Goal: Information Seeking & Learning: Learn about a topic

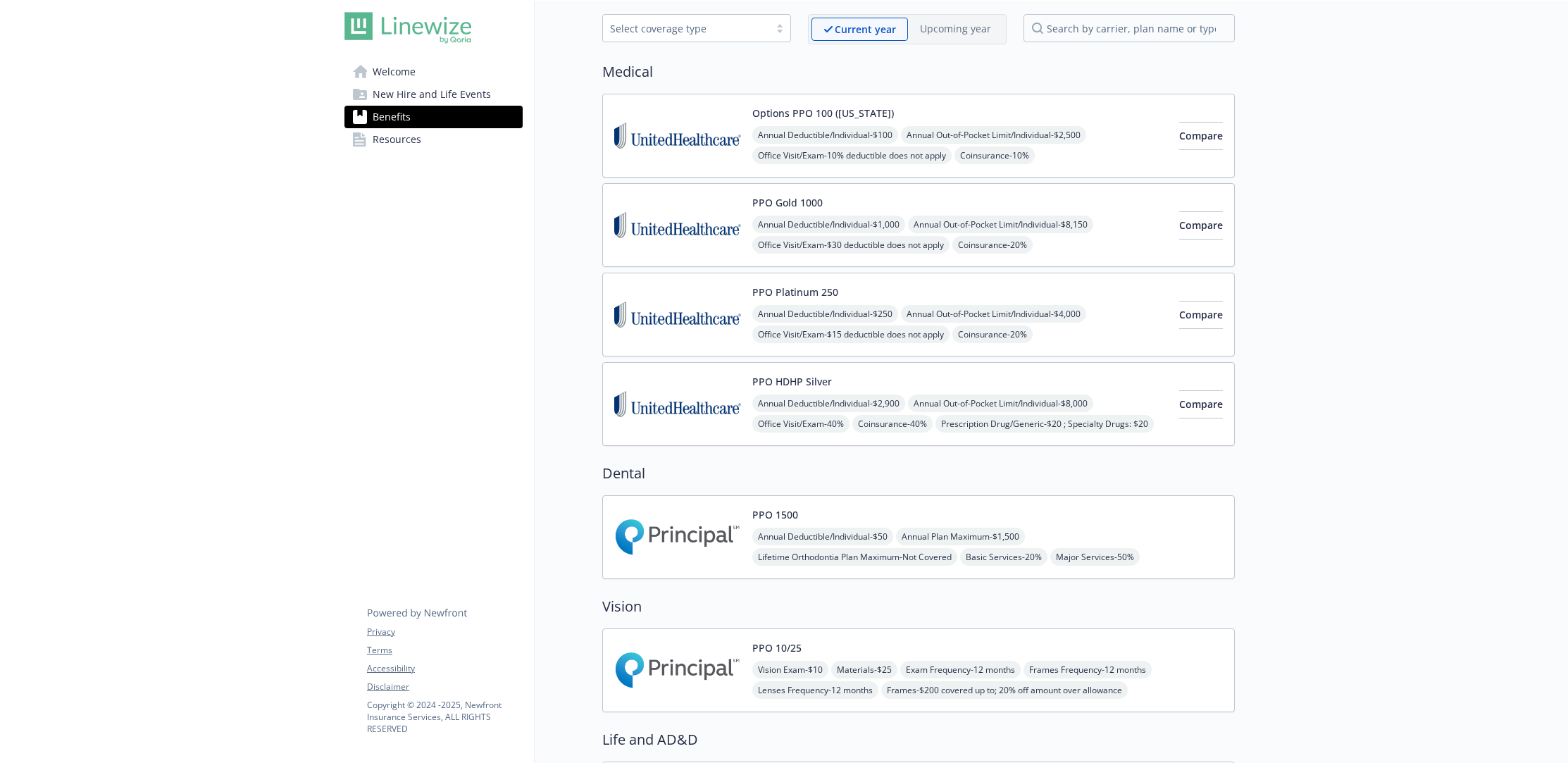
scroll to position [95, 0]
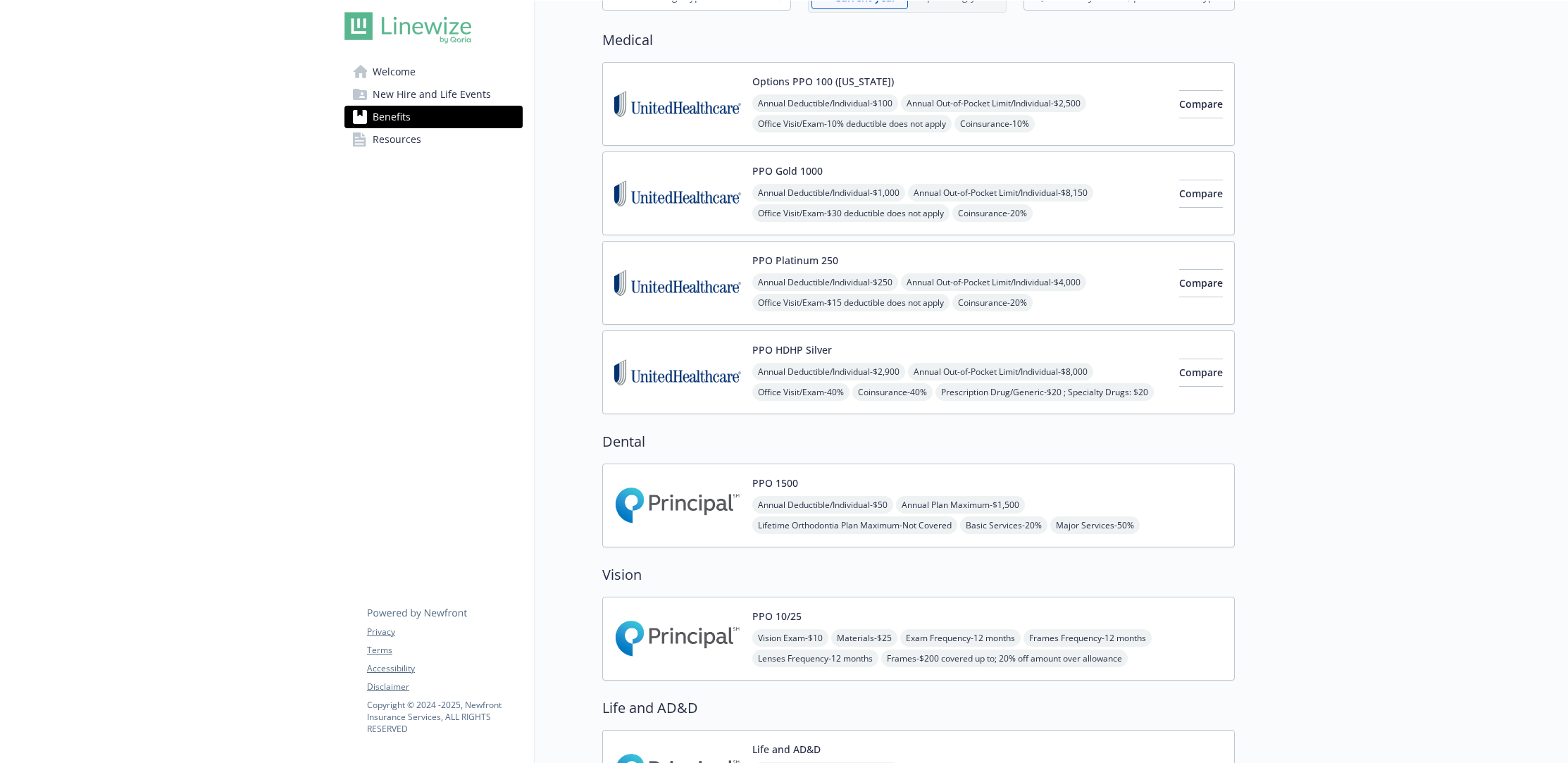
click at [862, 629] on span "Materials - $25" at bounding box center [864, 638] width 66 height 18
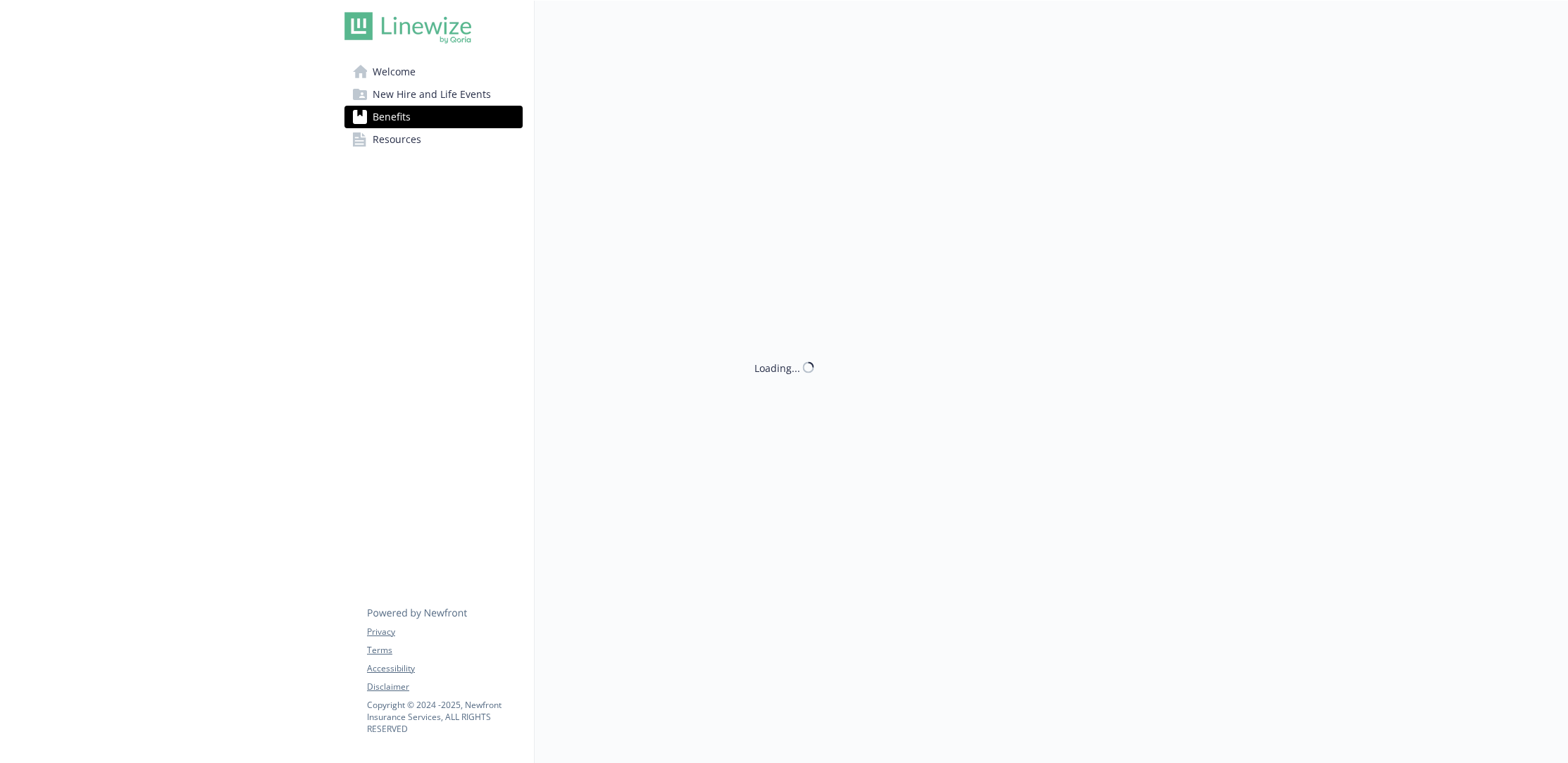
scroll to position [95, 0]
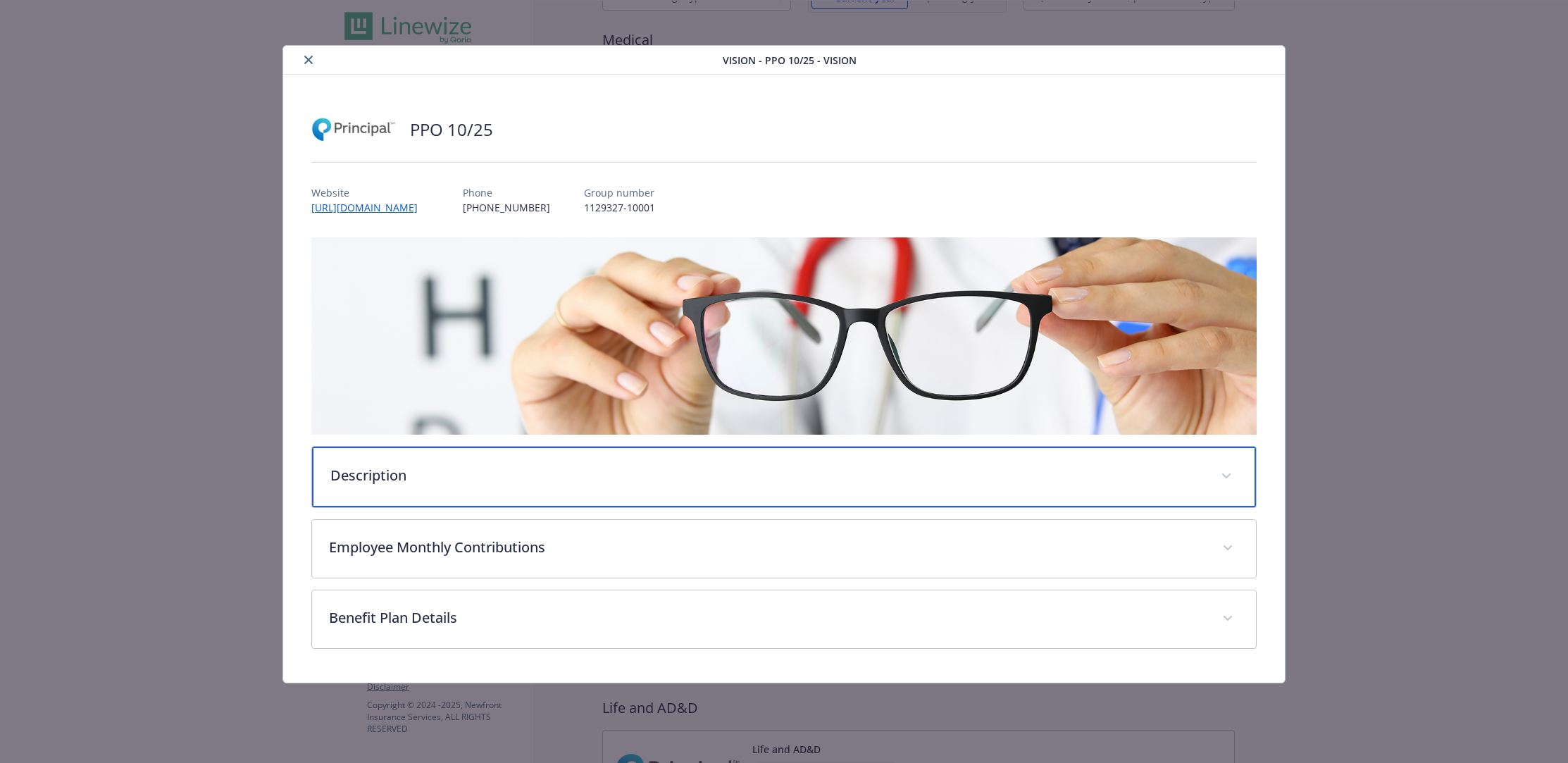
click at [537, 487] on div "Description" at bounding box center [784, 477] width 944 height 61
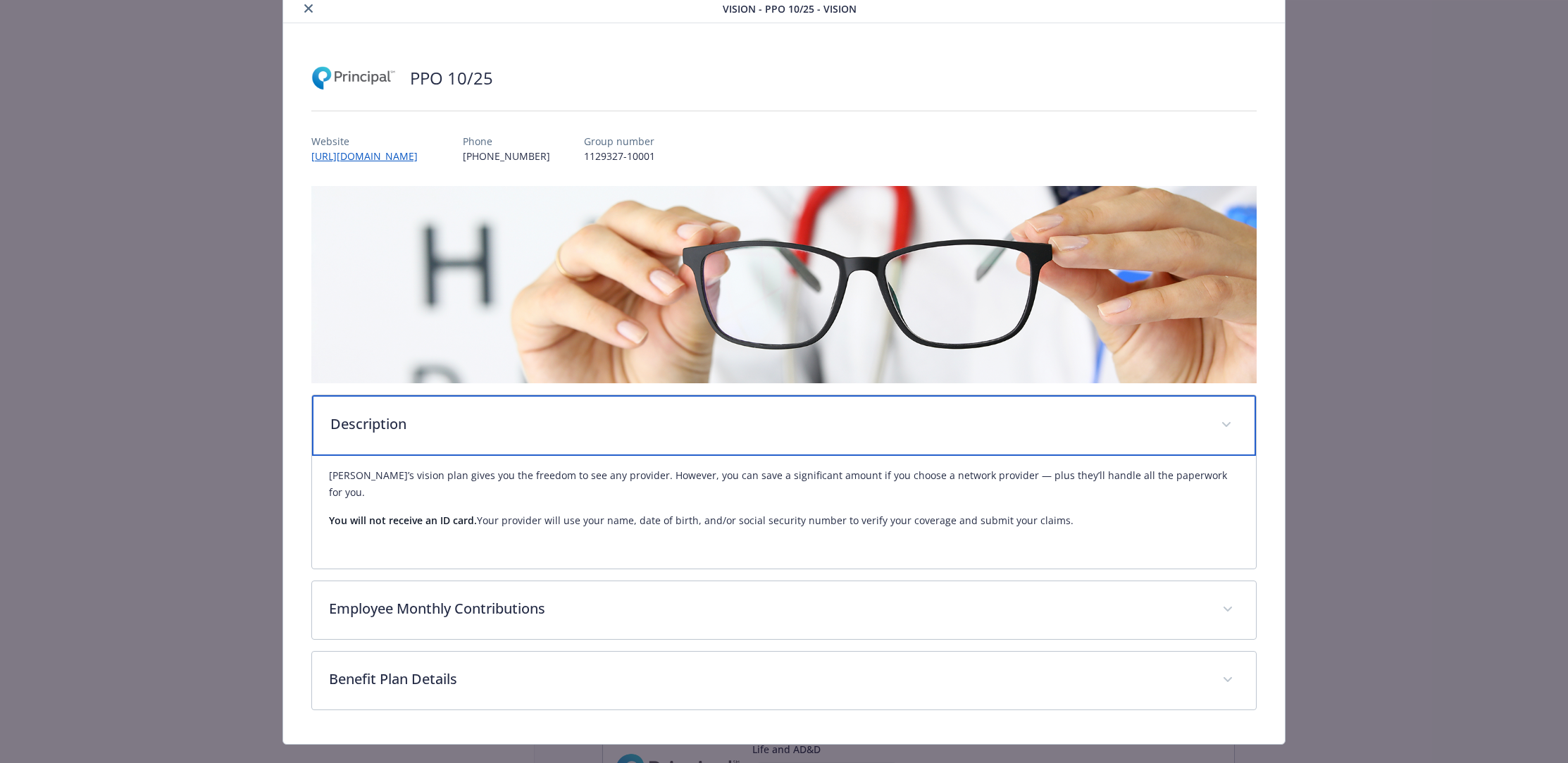
scroll to position [59, 0]
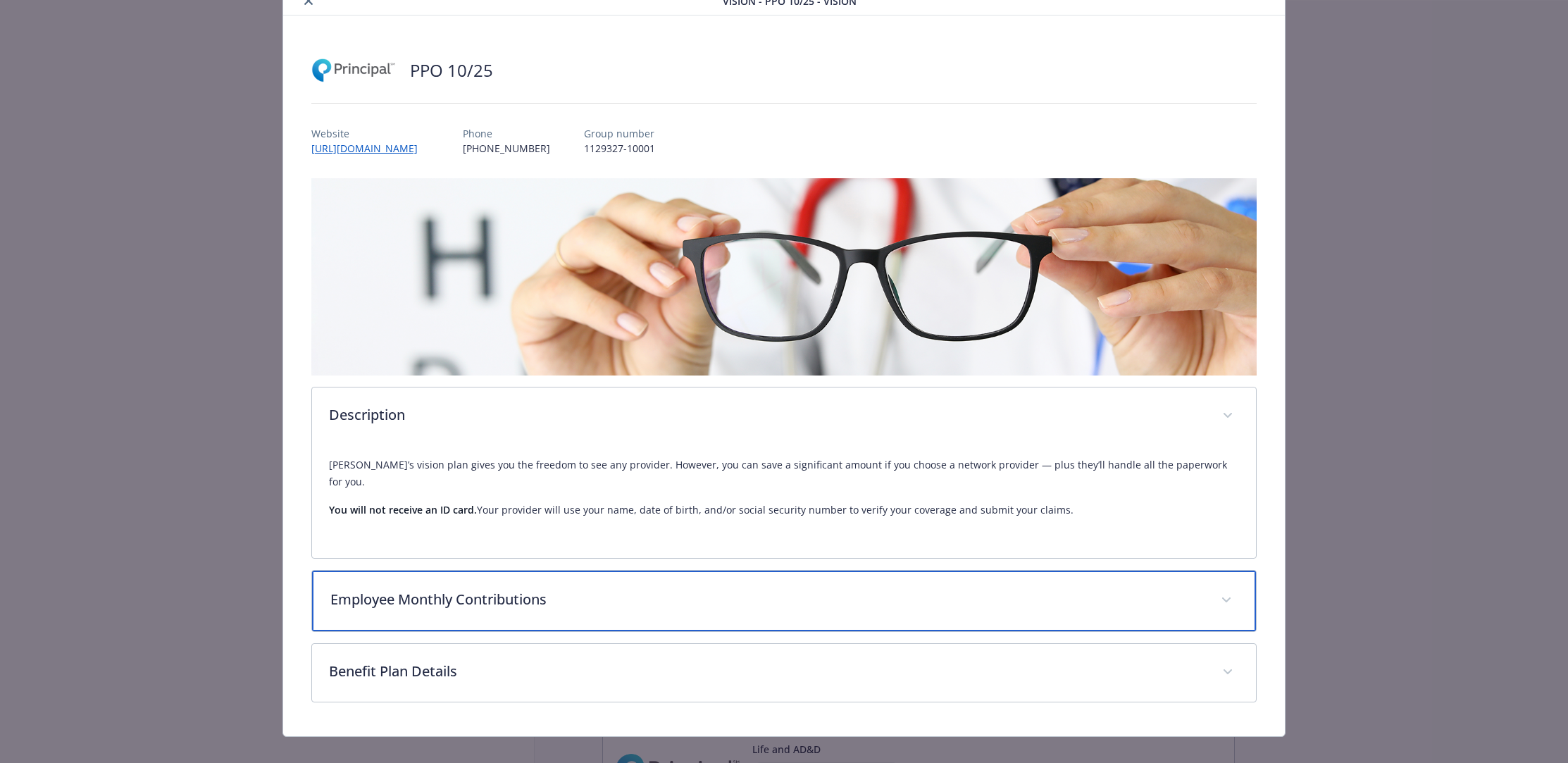
click at [574, 589] on p "Employee Monthly Contributions" at bounding box center [767, 600] width 874 height 21
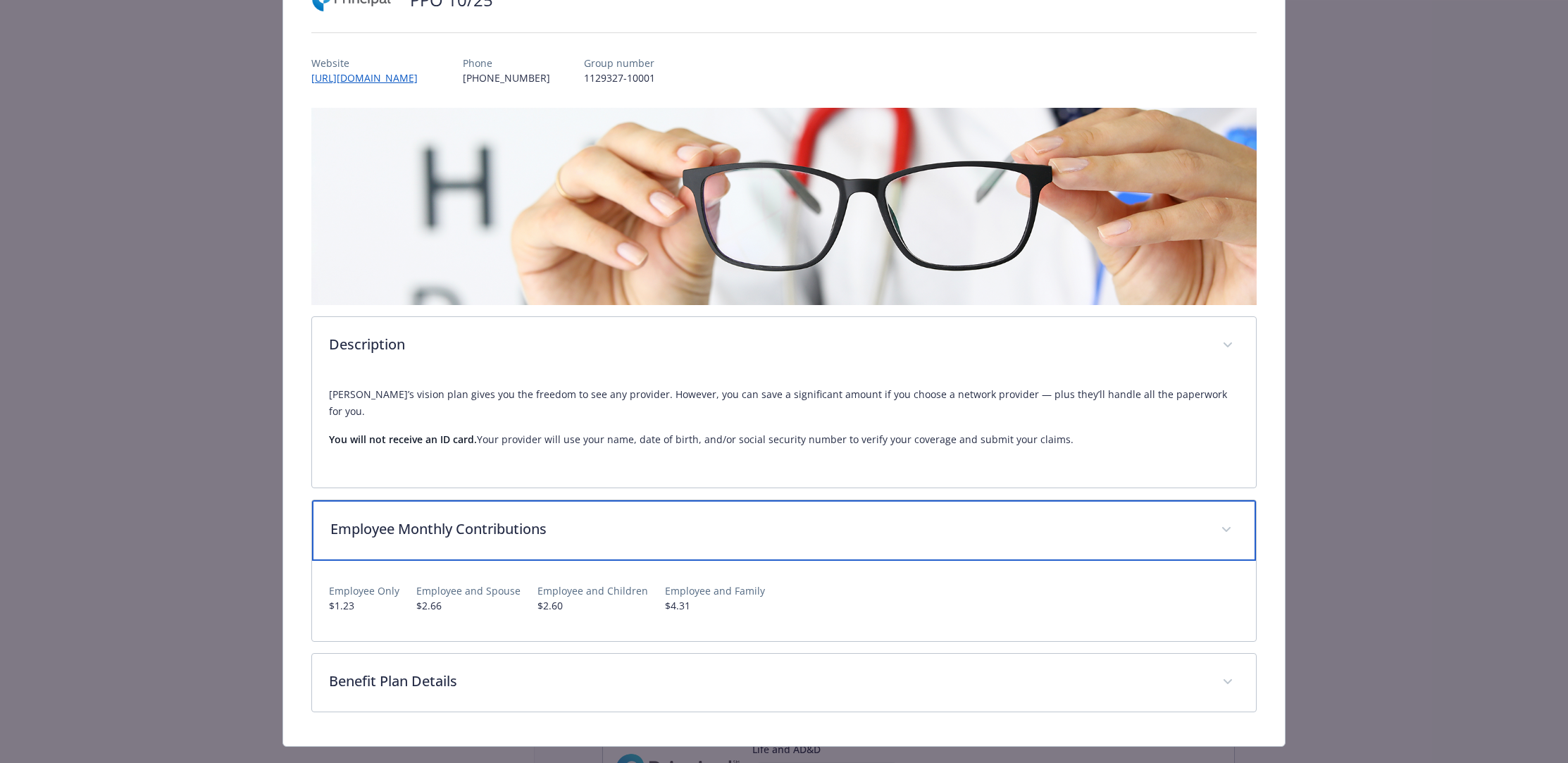
scroll to position [140, 0]
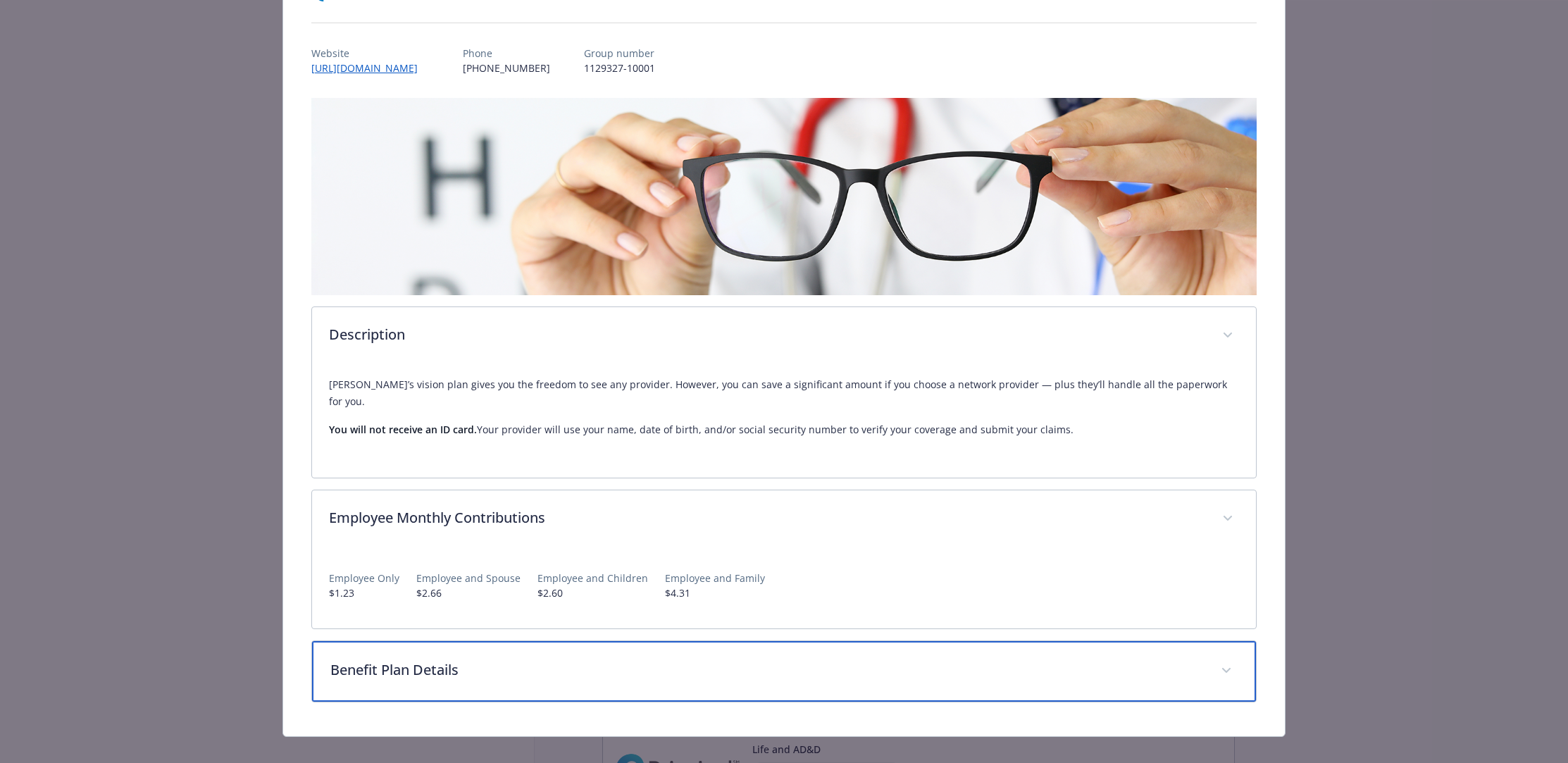
click at [588, 660] on p "Benefit Plan Details" at bounding box center [767, 670] width 874 height 21
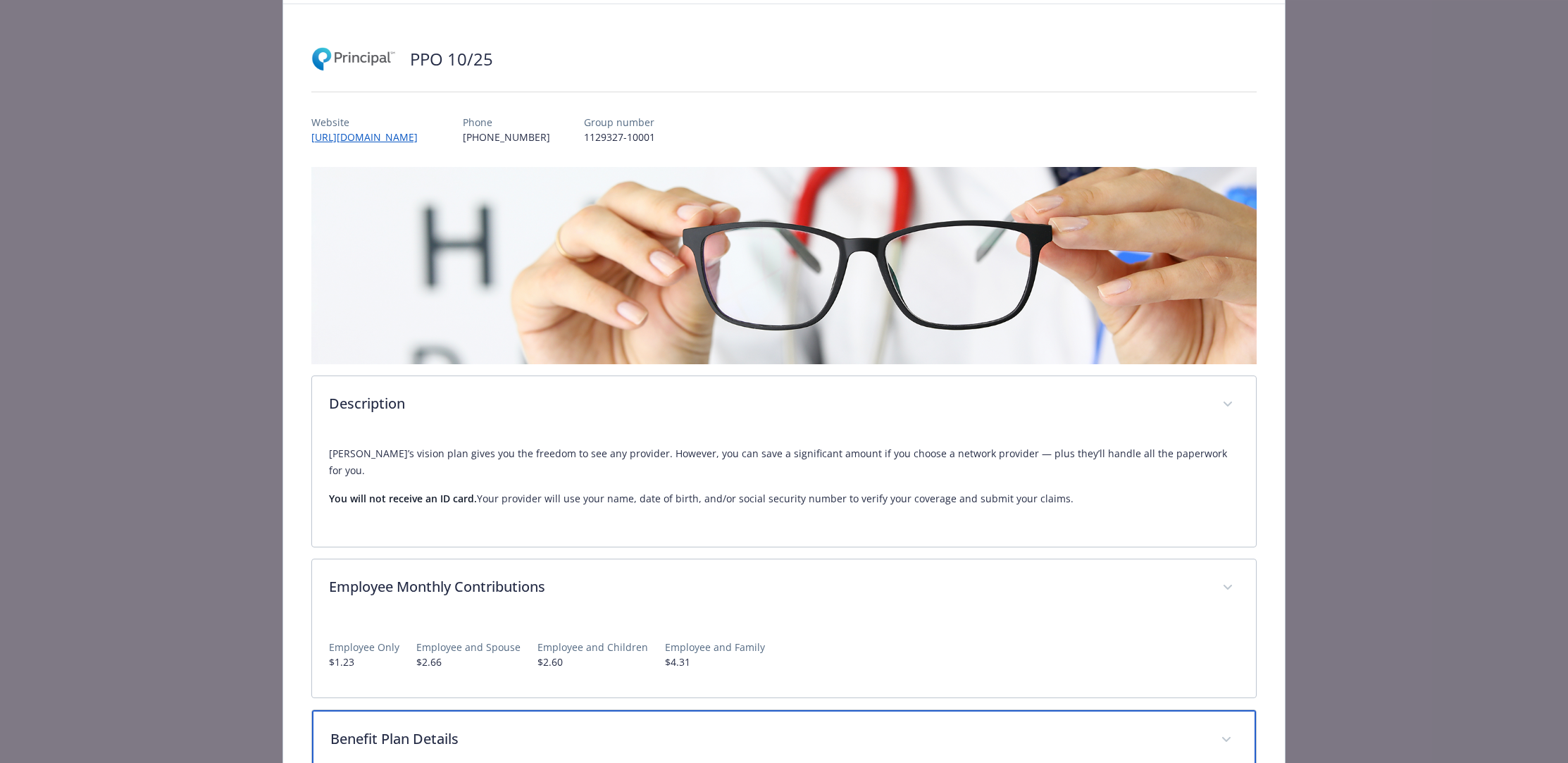
scroll to position [0, 0]
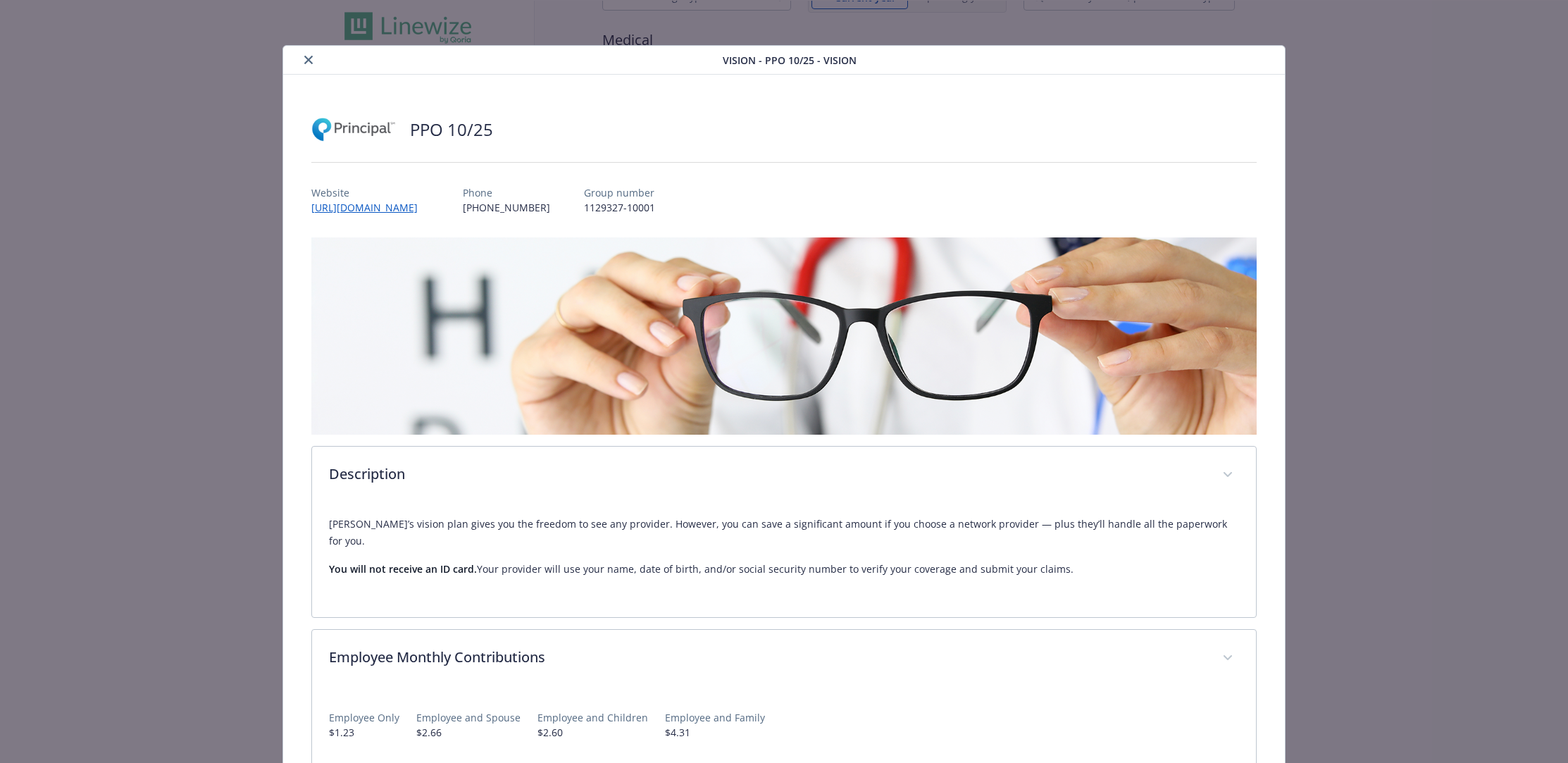
click at [314, 52] on div "details for plan Vision - PPO 10/25 - Vision" at bounding box center [506, 60] width 434 height 17
click at [308, 58] on icon "close" at bounding box center [308, 59] width 8 height 8
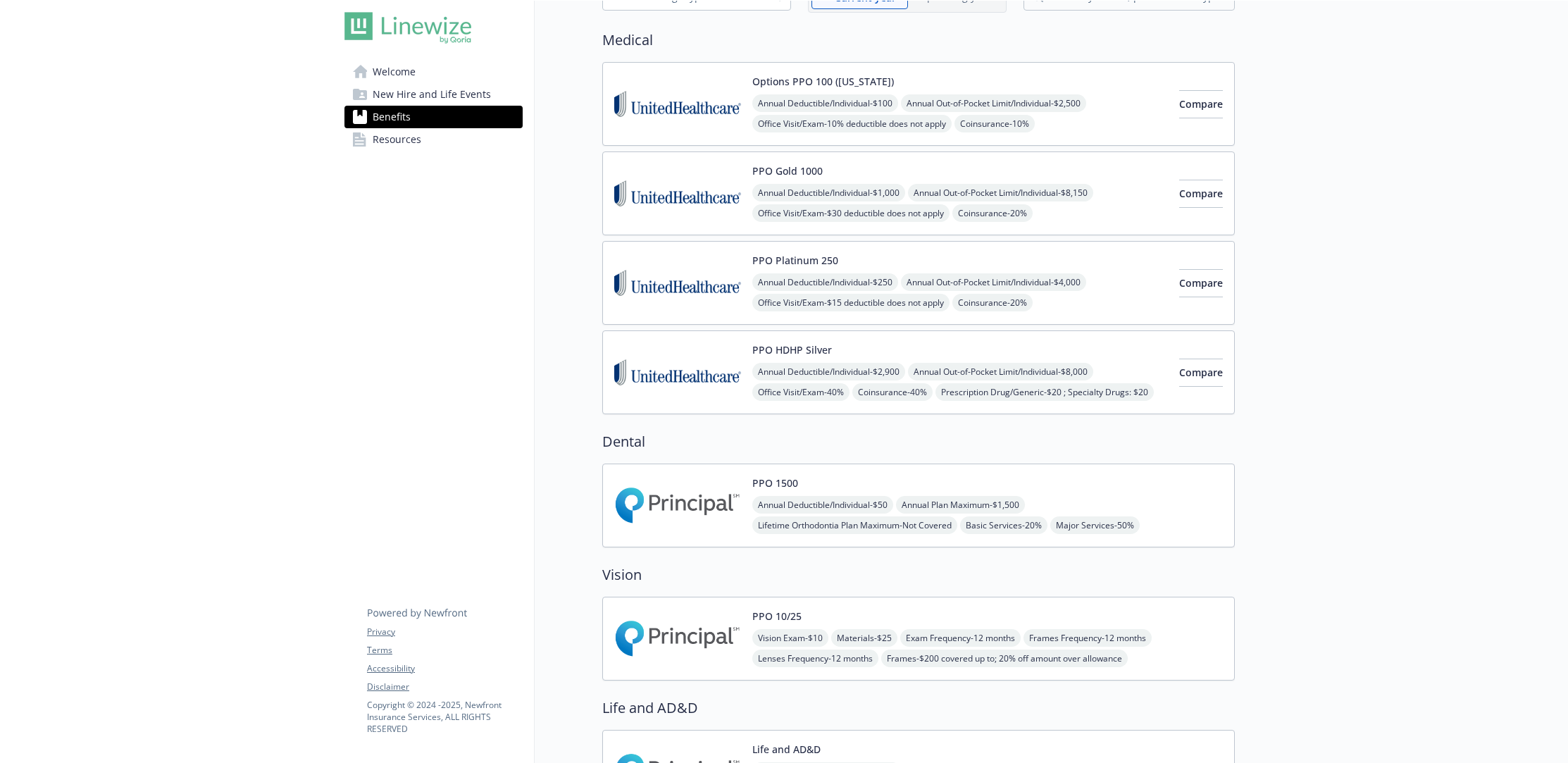
click at [708, 633] on img at bounding box center [678, 638] width 127 height 60
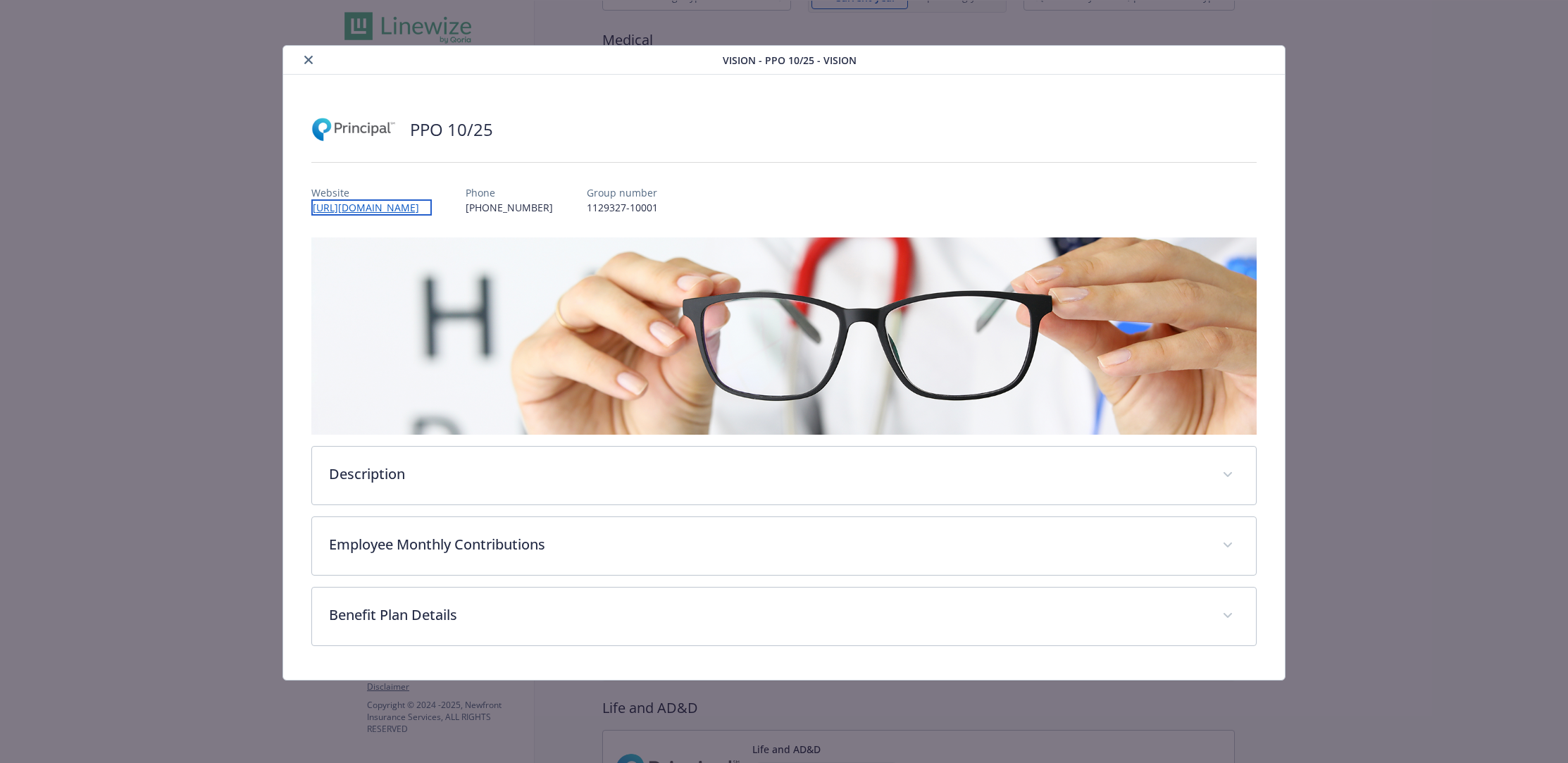
click at [400, 211] on link "[URL][DOMAIN_NAME]" at bounding box center [371, 208] width 120 height 16
click at [306, 63] on icon "close" at bounding box center [308, 59] width 8 height 8
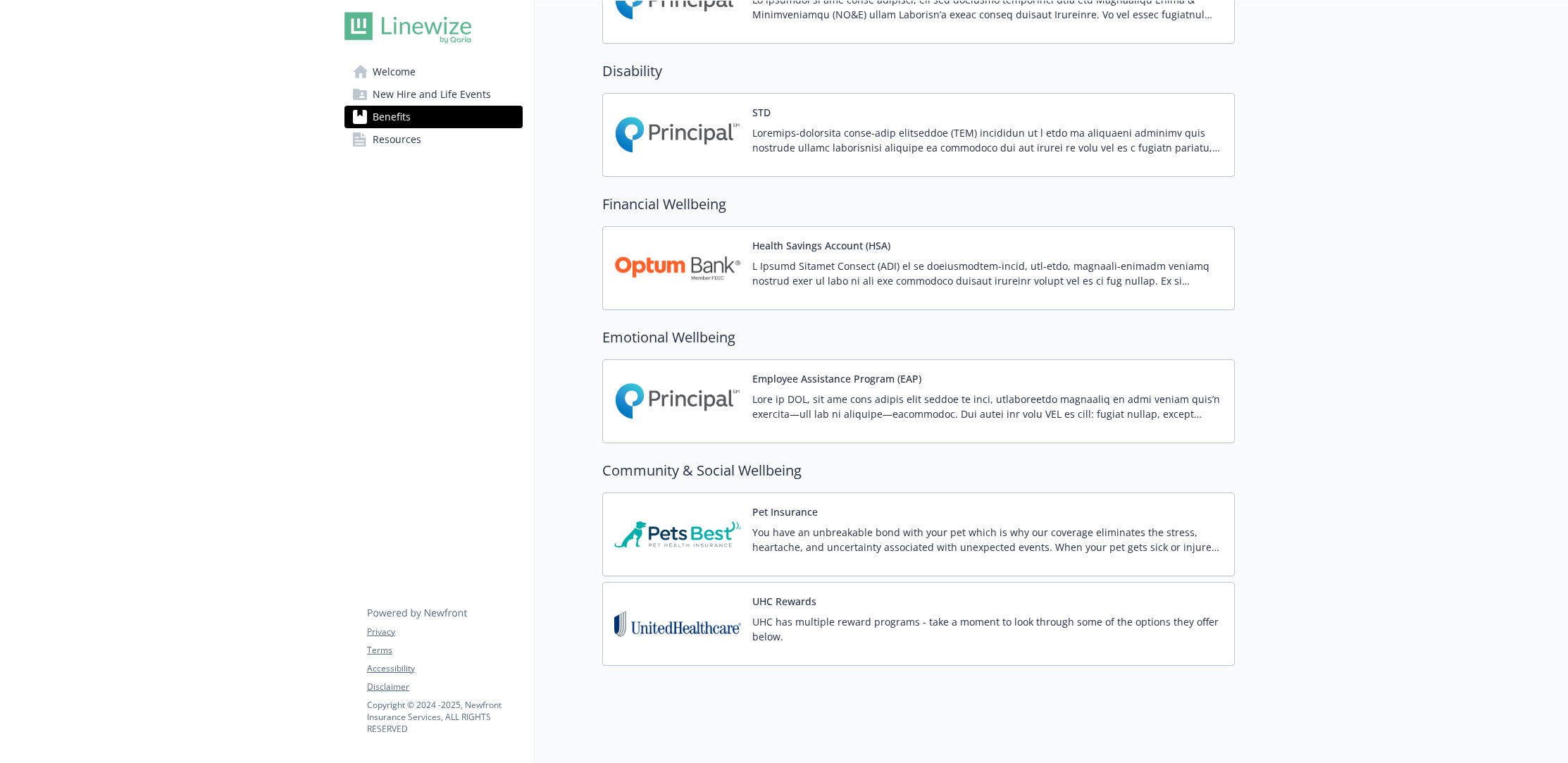
scroll to position [468, 0]
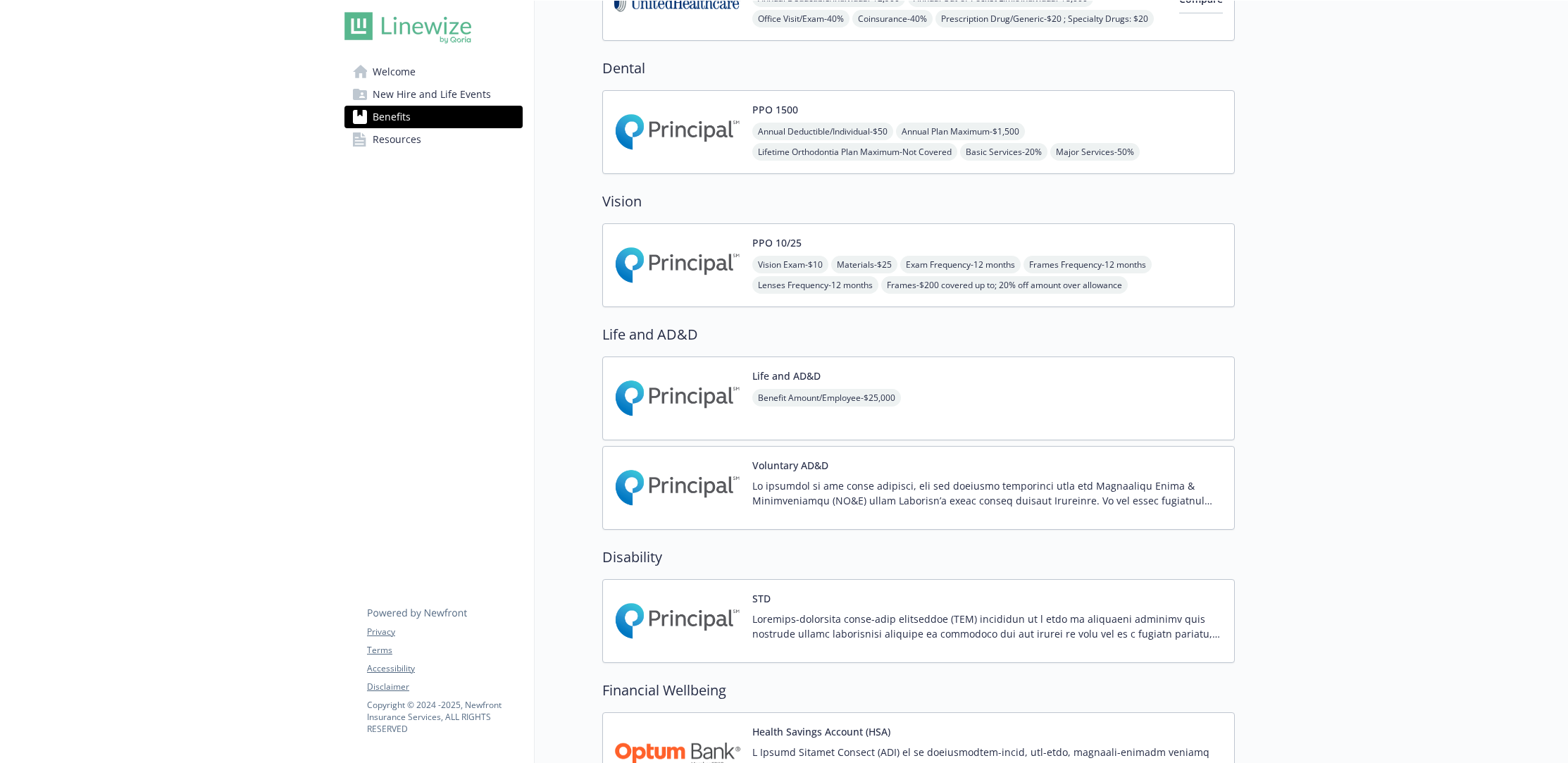
click at [679, 275] on img at bounding box center [678, 265] width 127 height 60
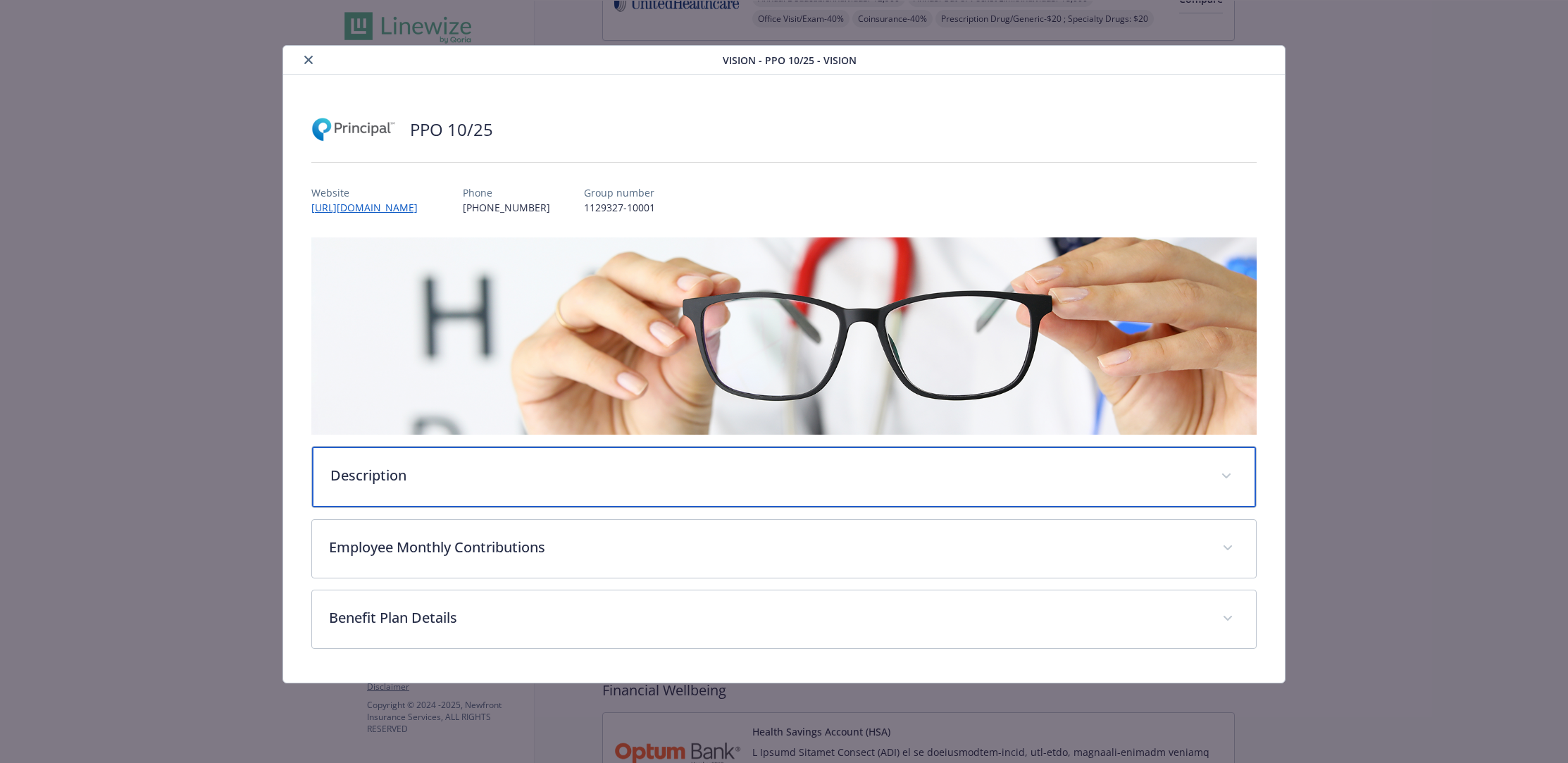
click at [405, 476] on p "Description" at bounding box center [767, 476] width 874 height 21
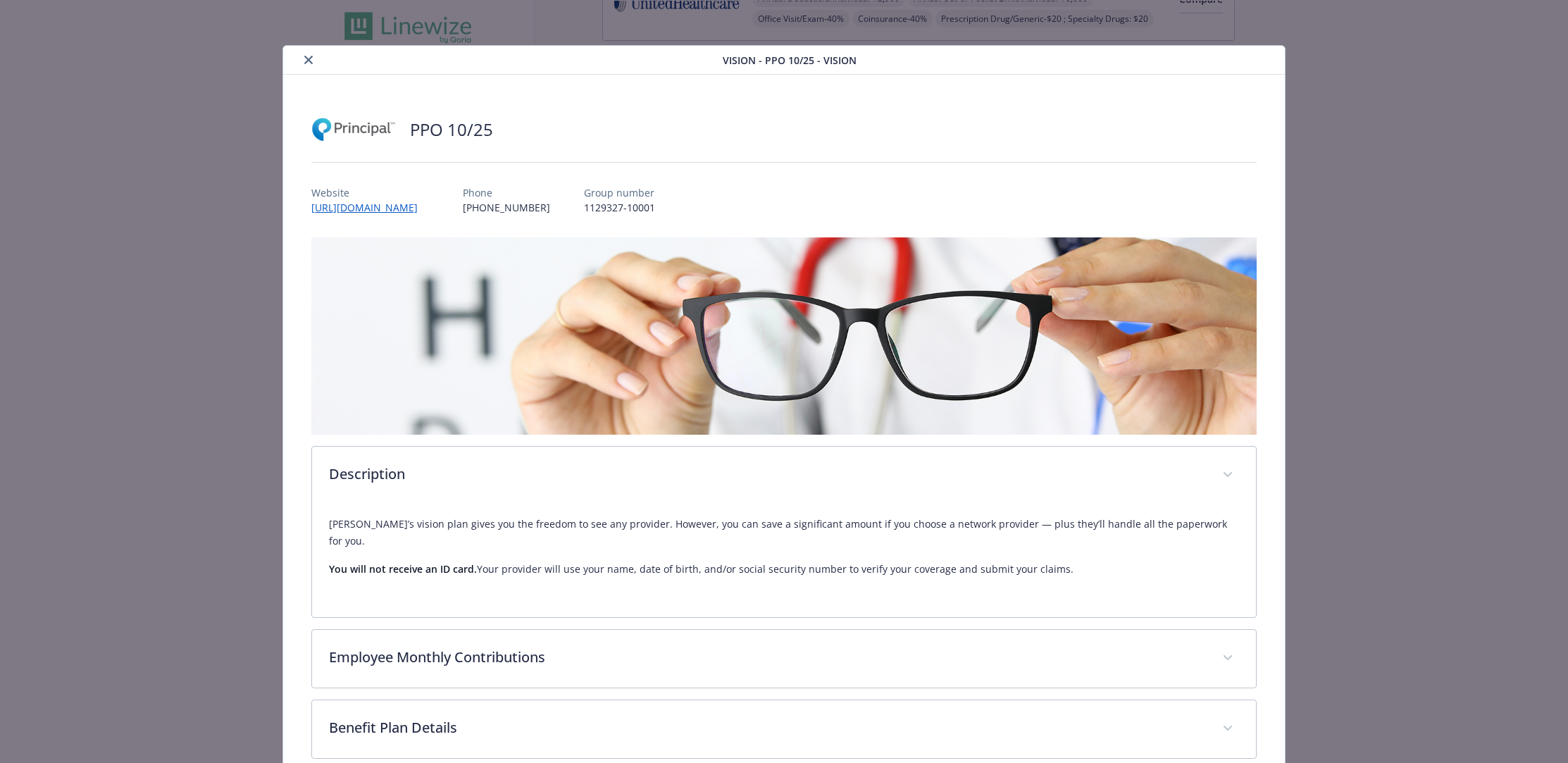
click at [607, 535] on div "[PERSON_NAME]’s vision plan gives you the freedom to see any provider. However,…" at bounding box center [785, 547] width 911 height 62
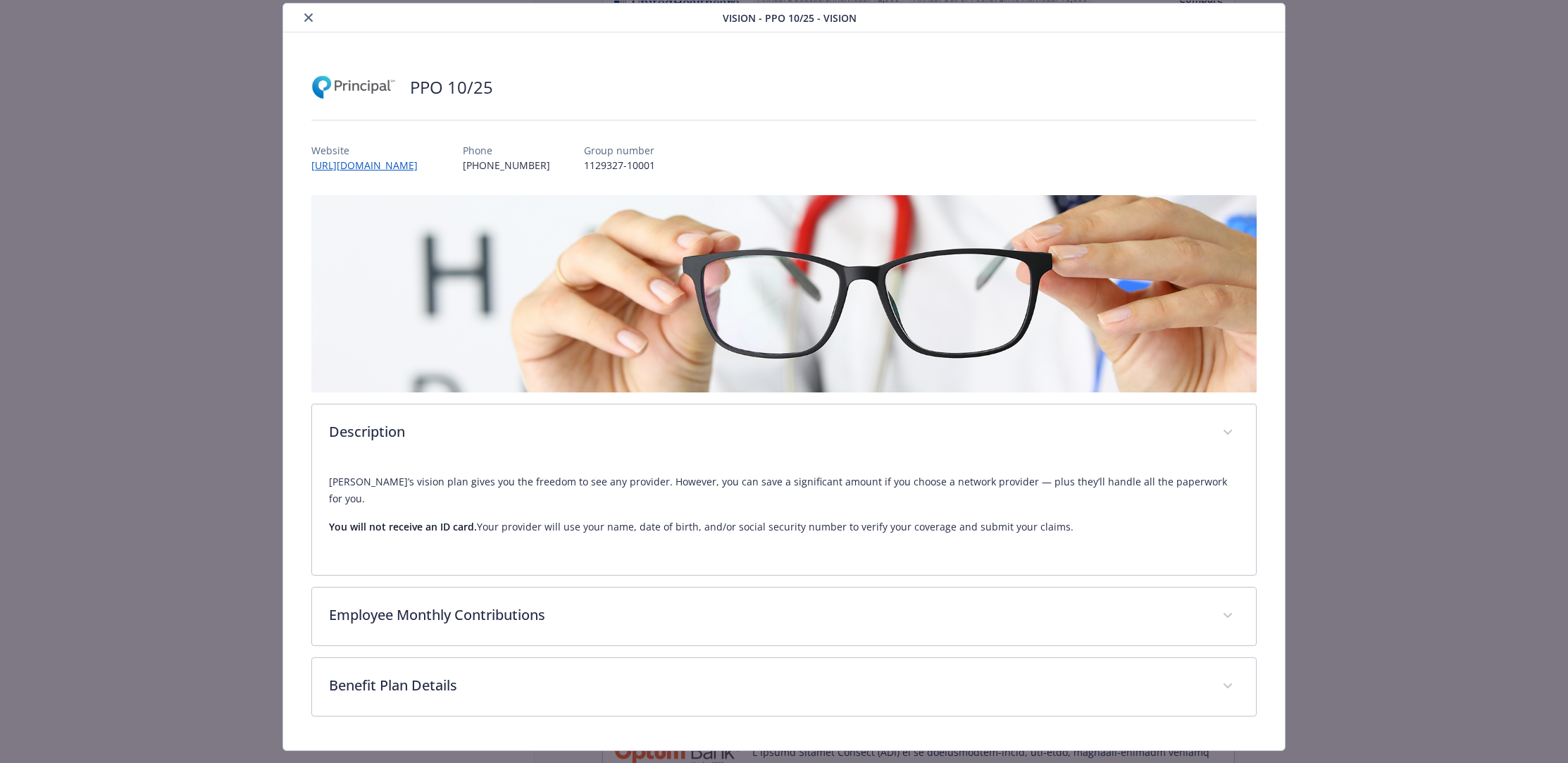
scroll to position [56, 0]
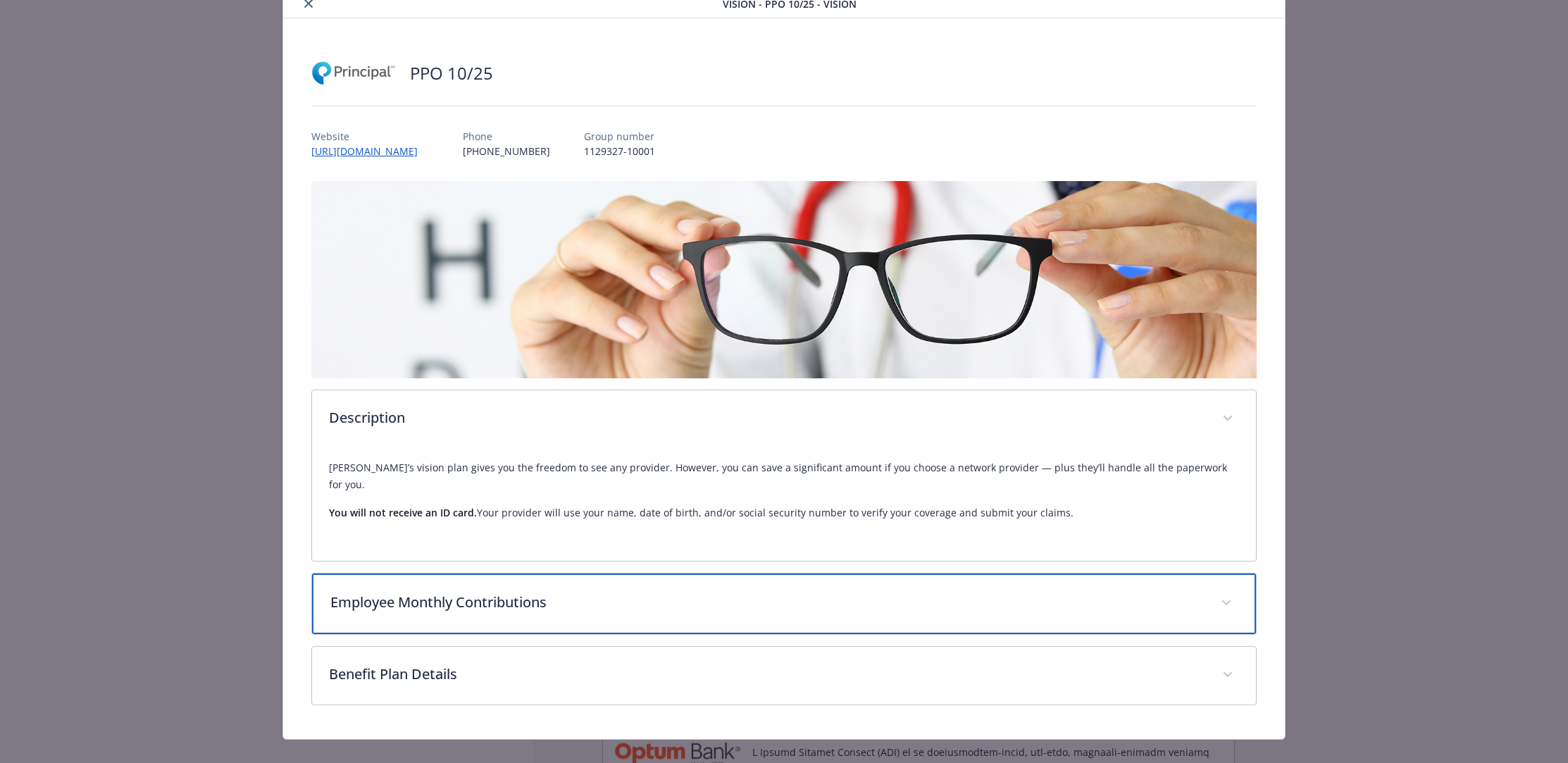
click at [490, 574] on div "Employee Monthly Contributions" at bounding box center [784, 604] width 944 height 61
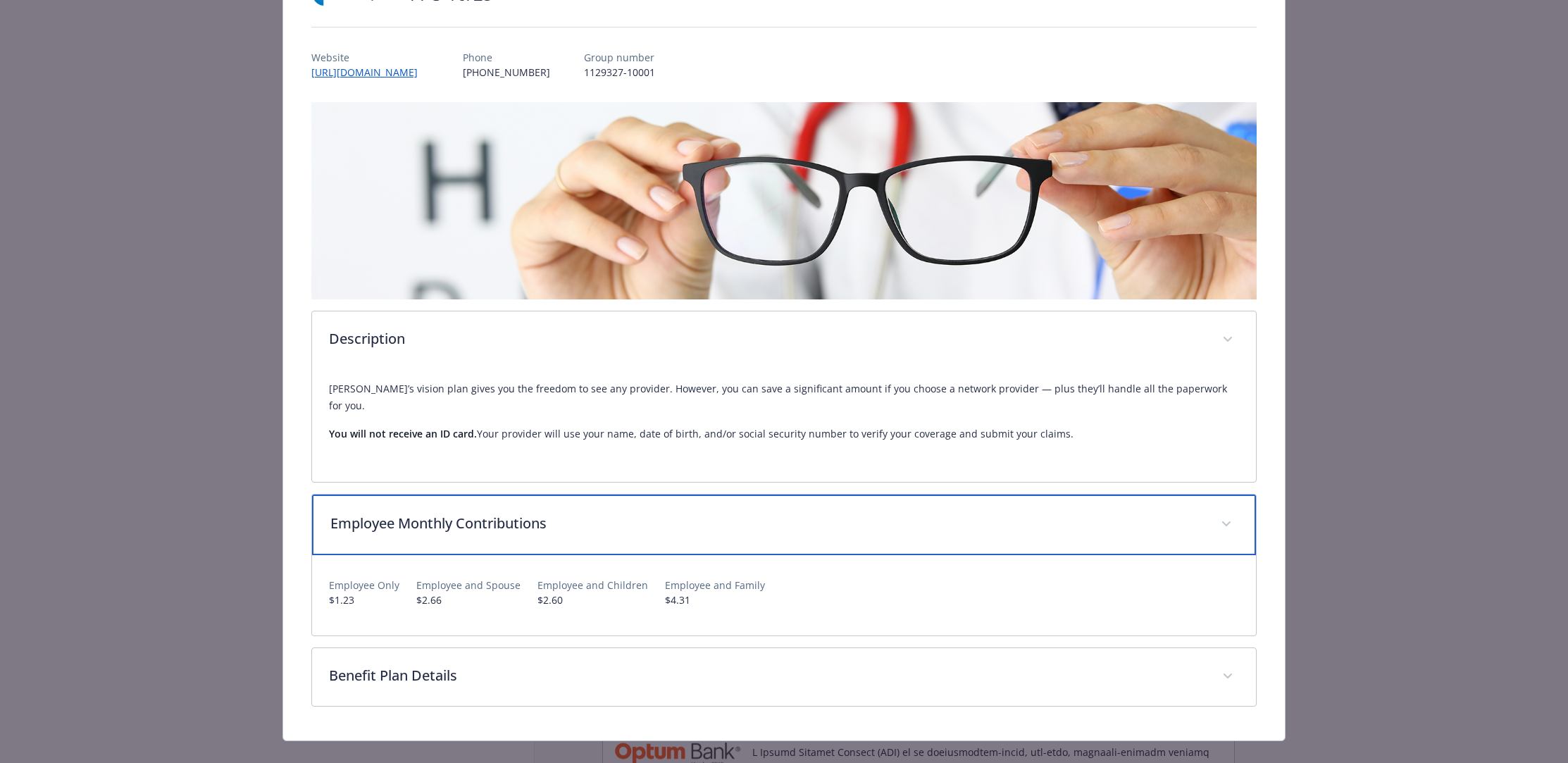
scroll to position [140, 0]
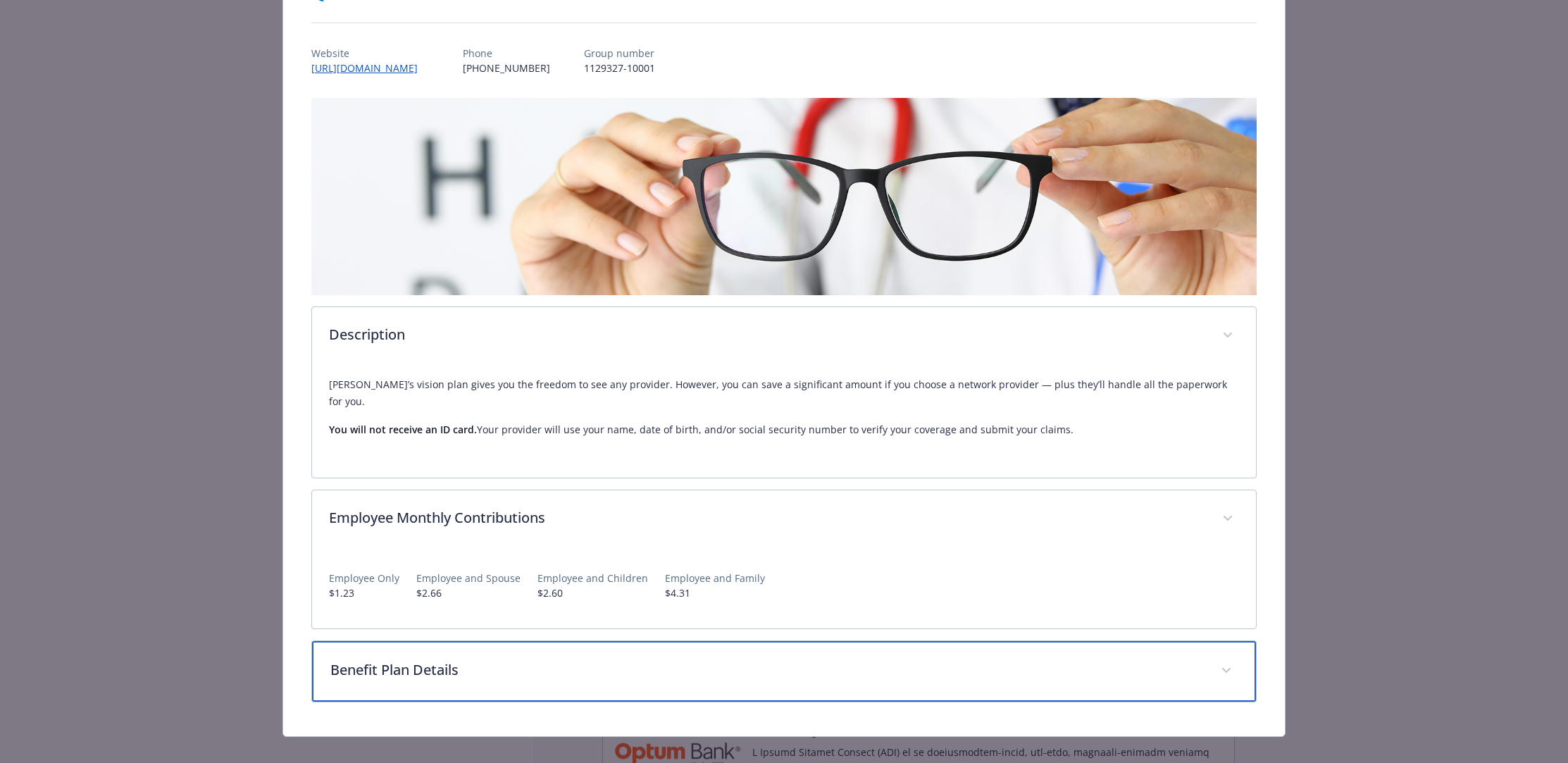
click at [539, 660] on p "Benefit Plan Details" at bounding box center [767, 670] width 874 height 21
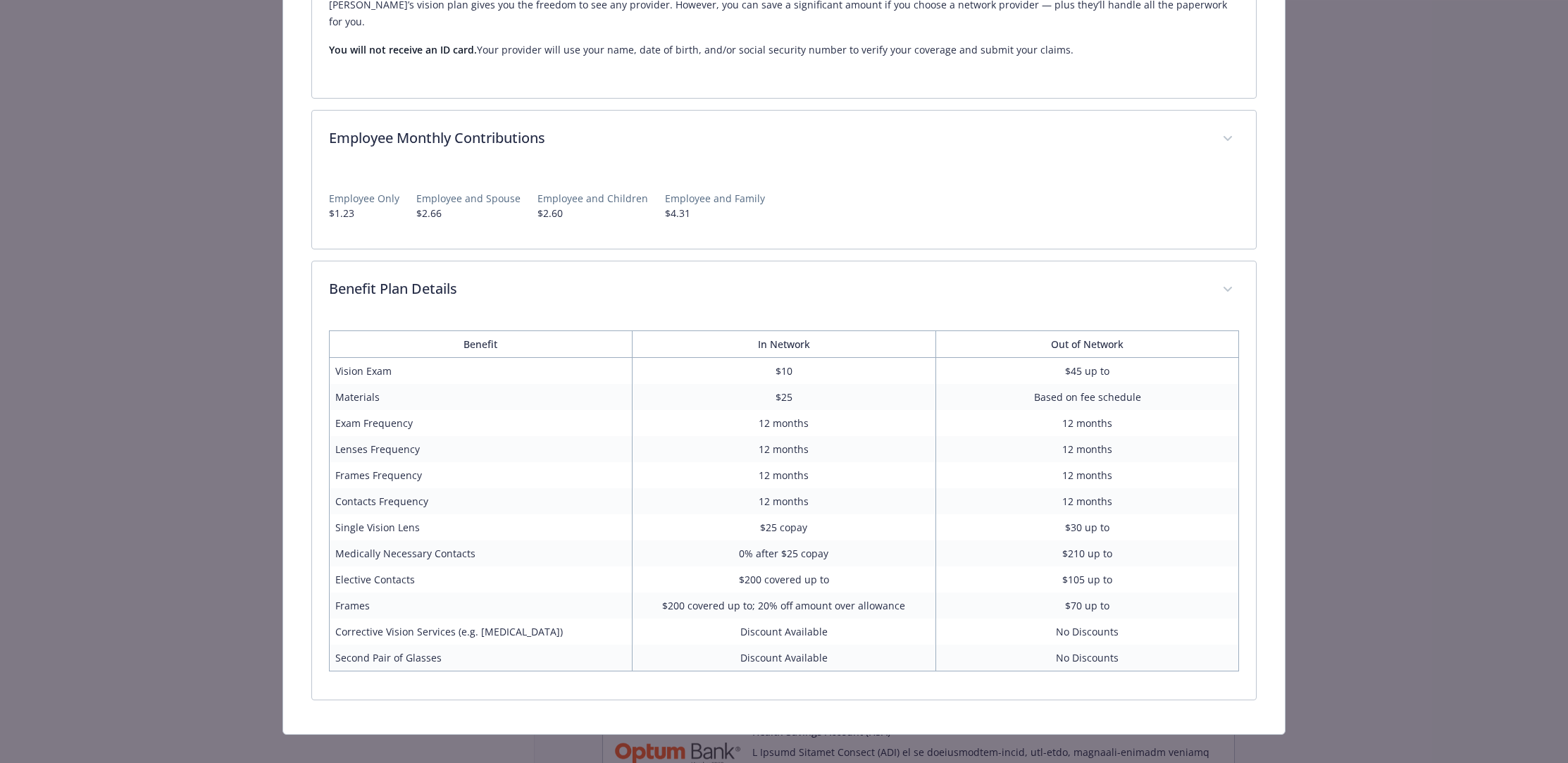
click at [634, 619] on td "Discount Available" at bounding box center [784, 632] width 303 height 26
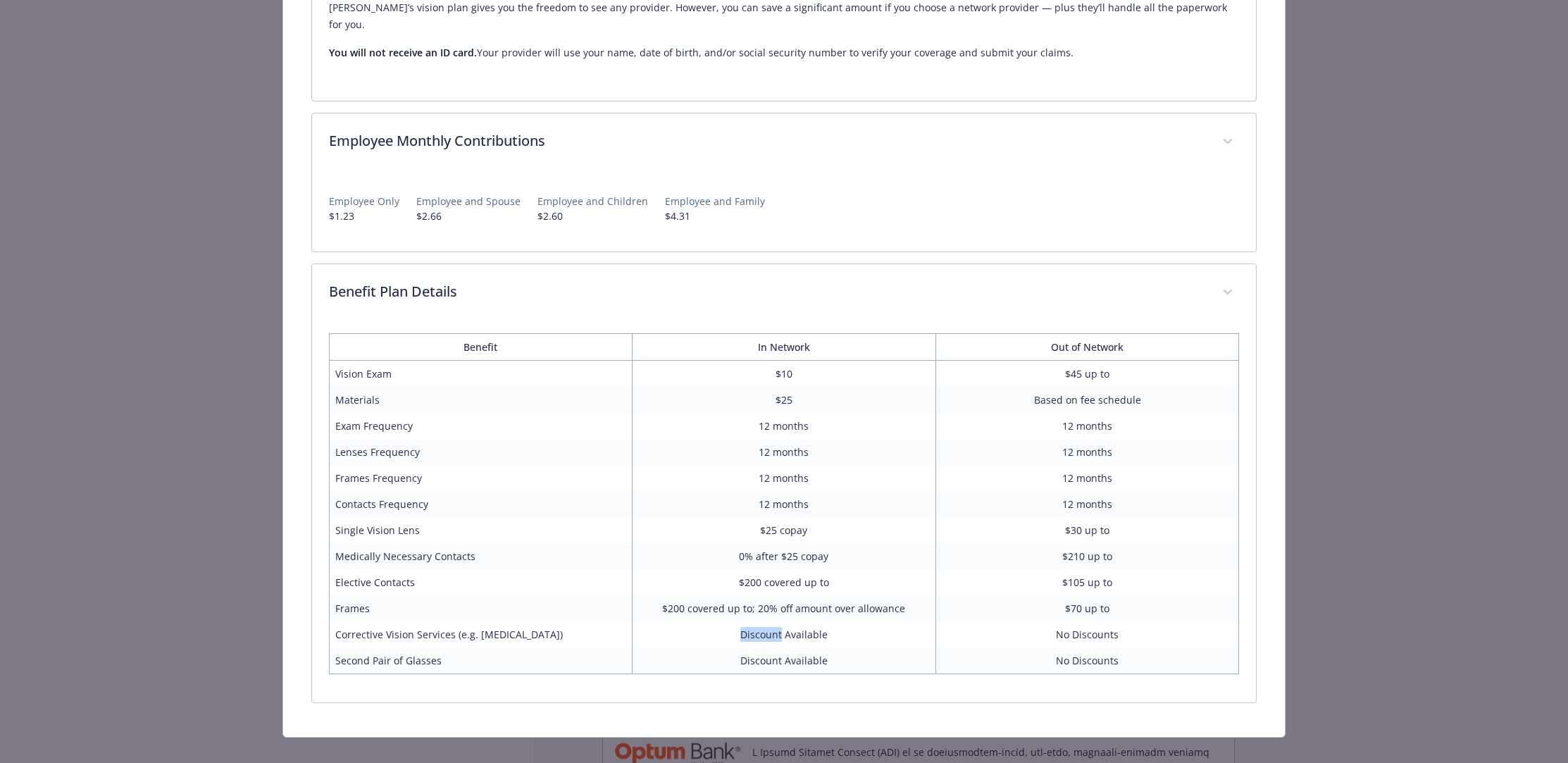
click at [634, 621] on td "Discount Available" at bounding box center [784, 634] width 303 height 26
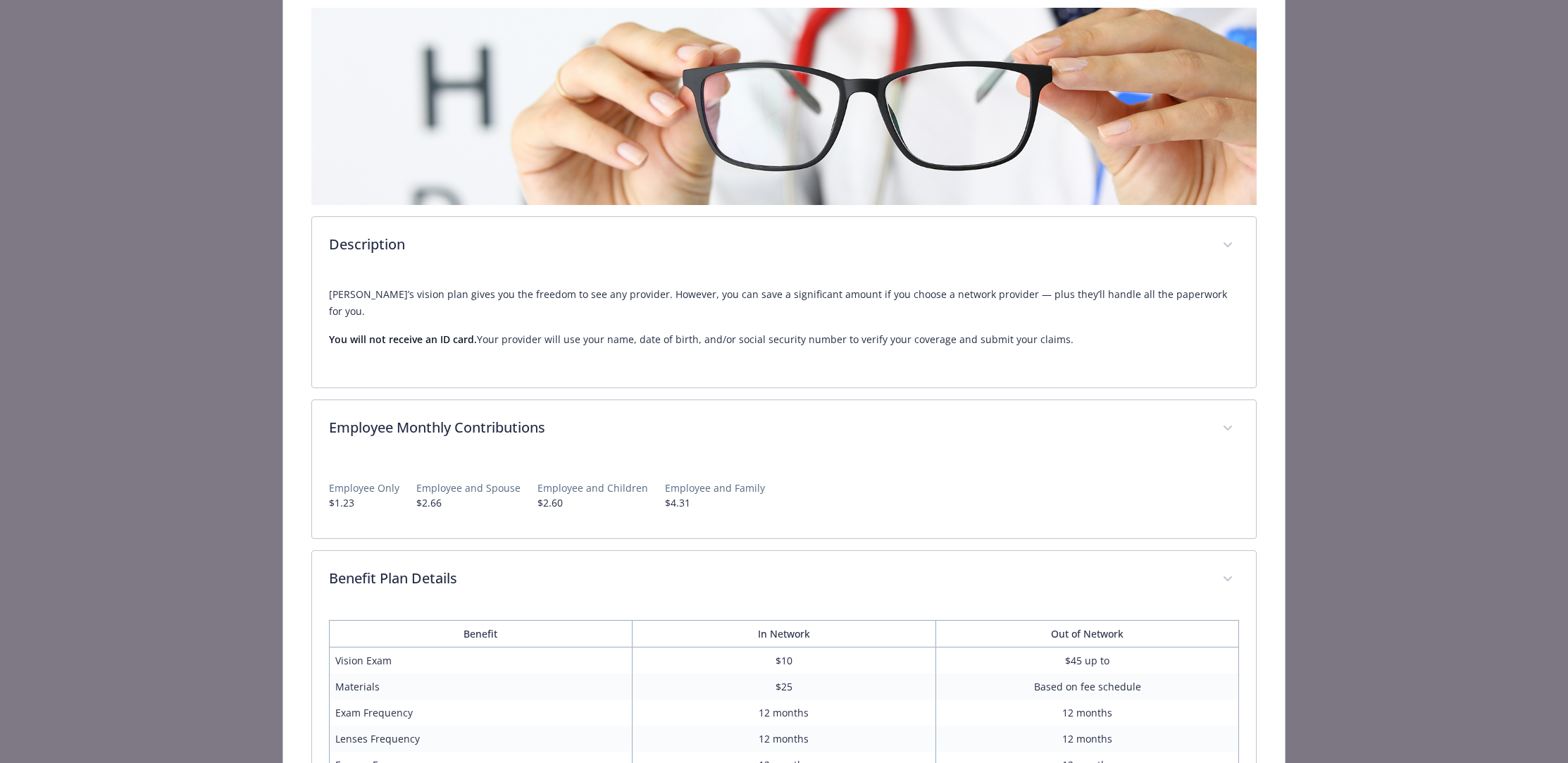
scroll to position [0, 0]
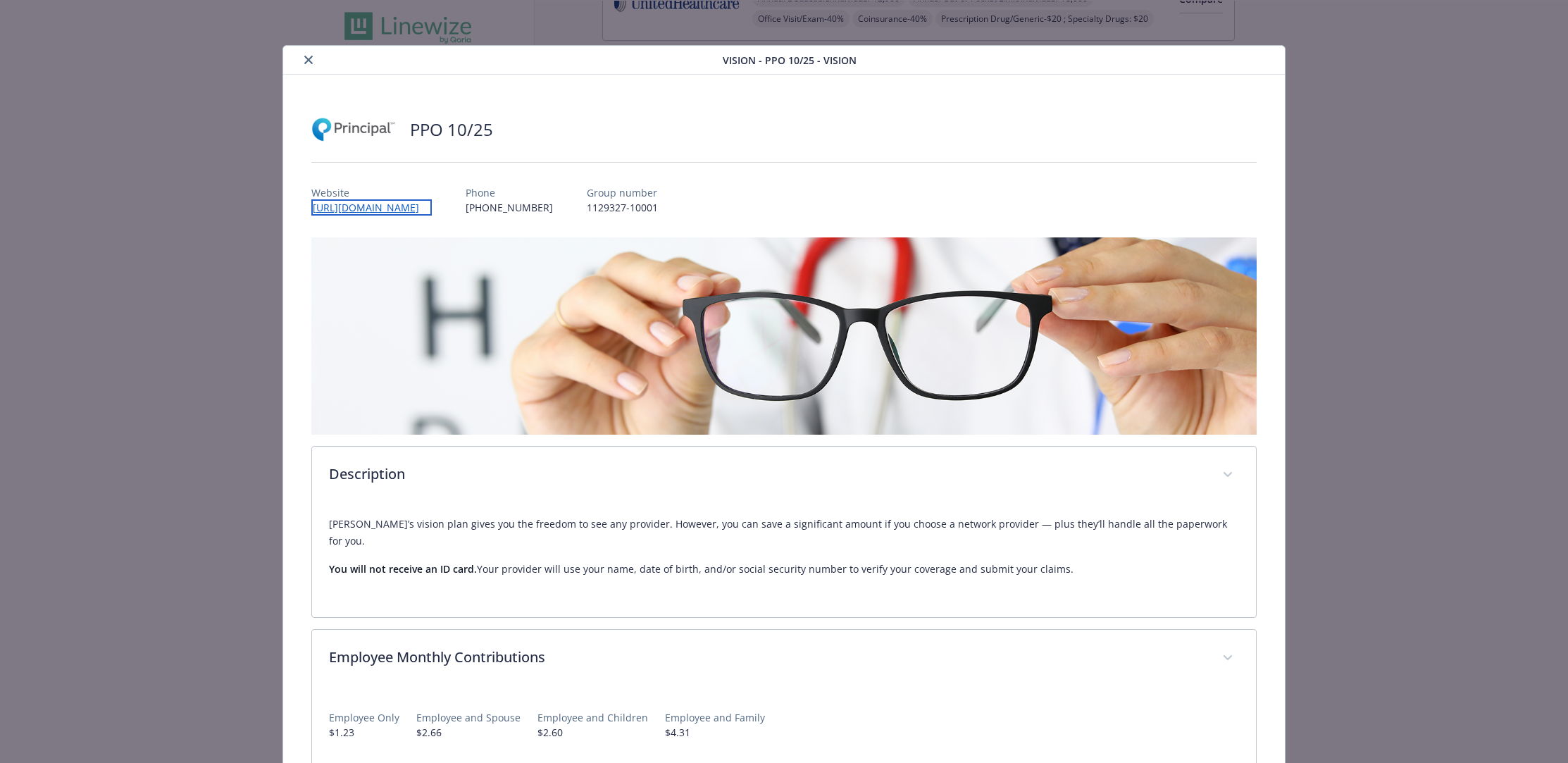
click at [381, 208] on link "[URL][DOMAIN_NAME]" at bounding box center [371, 208] width 120 height 16
